Goal: Find specific page/section: Find specific page/section

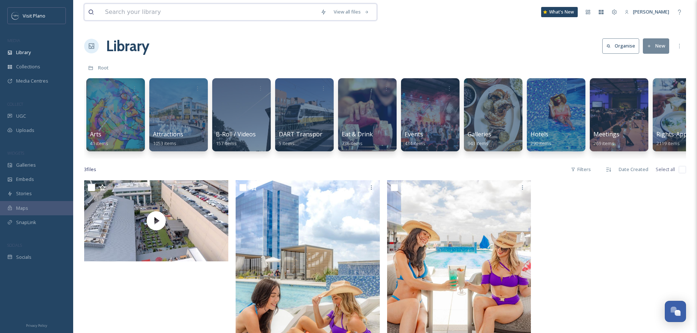
click at [149, 14] on input at bounding box center [209, 12] width 216 height 16
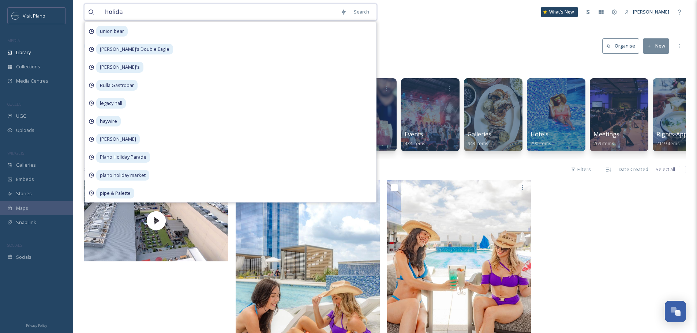
type input "holiday"
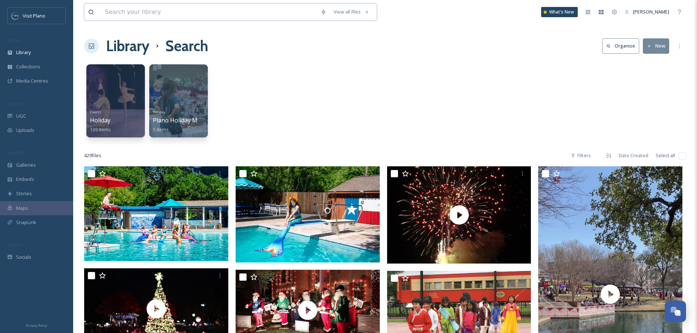
click at [181, 16] on input at bounding box center [209, 12] width 216 height 16
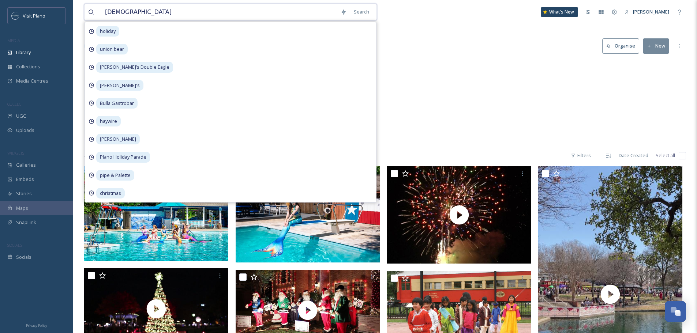
type input "christmas"
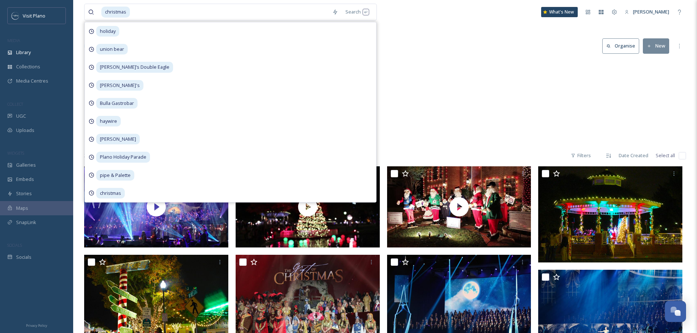
click at [477, 114] on div "Holiday The Gift of Christmas 5 items" at bounding box center [385, 103] width 602 height 84
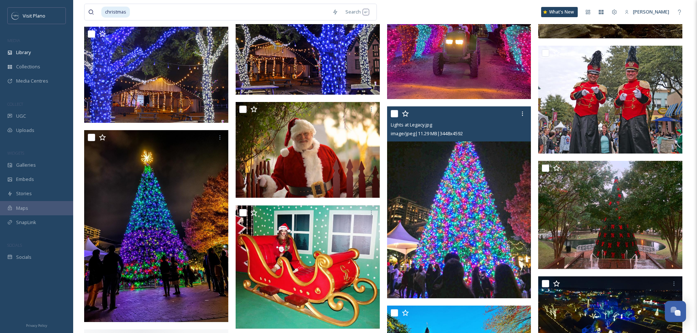
scroll to position [2123, 0]
